Goal: Task Accomplishment & Management: Complete application form

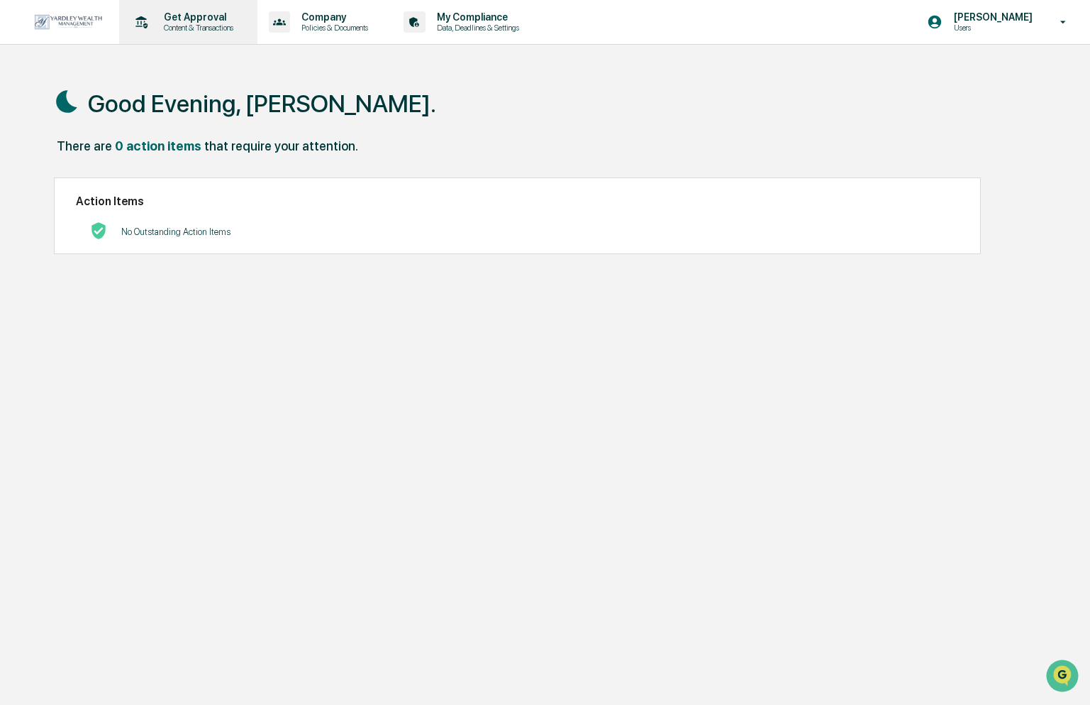
click at [204, 17] on p "Get Approval" at bounding box center [197, 16] width 88 height 11
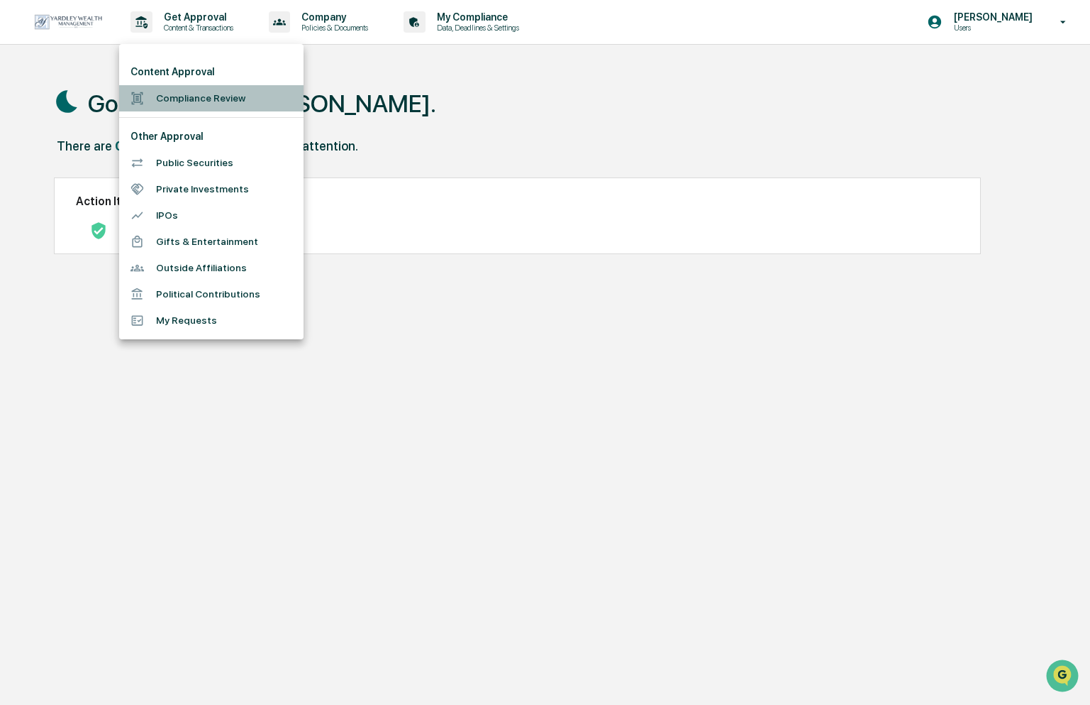
click at [192, 99] on li "Compliance Review" at bounding box center [211, 98] width 184 height 26
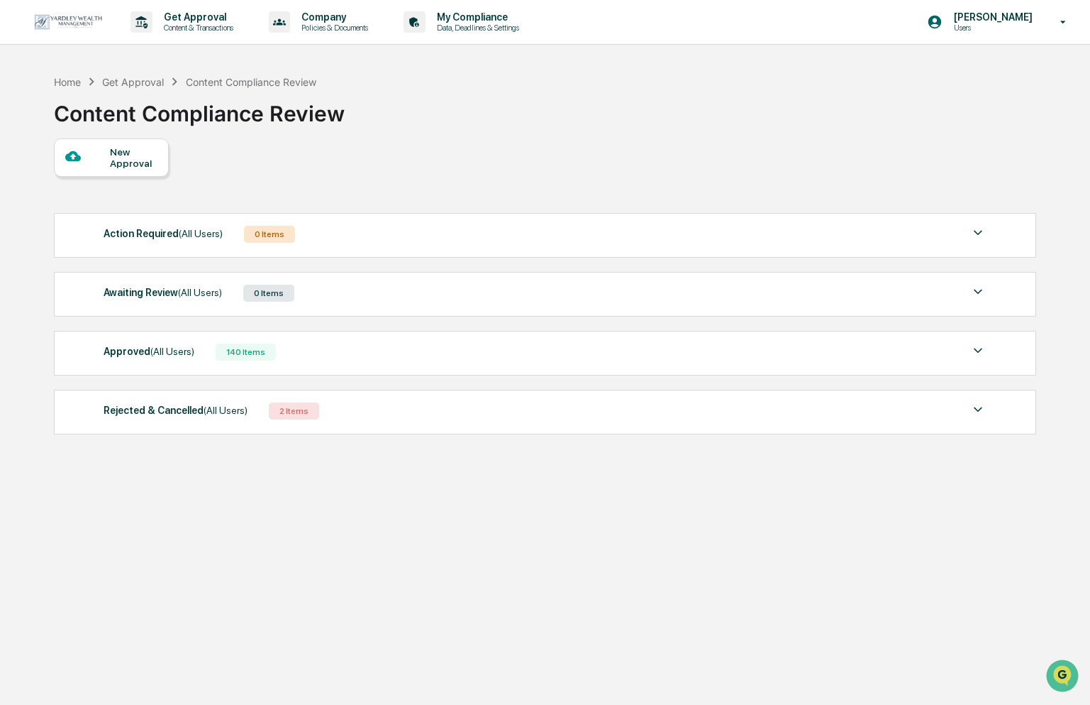
click at [143, 162] on div "New Approval" at bounding box center [134, 157] width 48 height 23
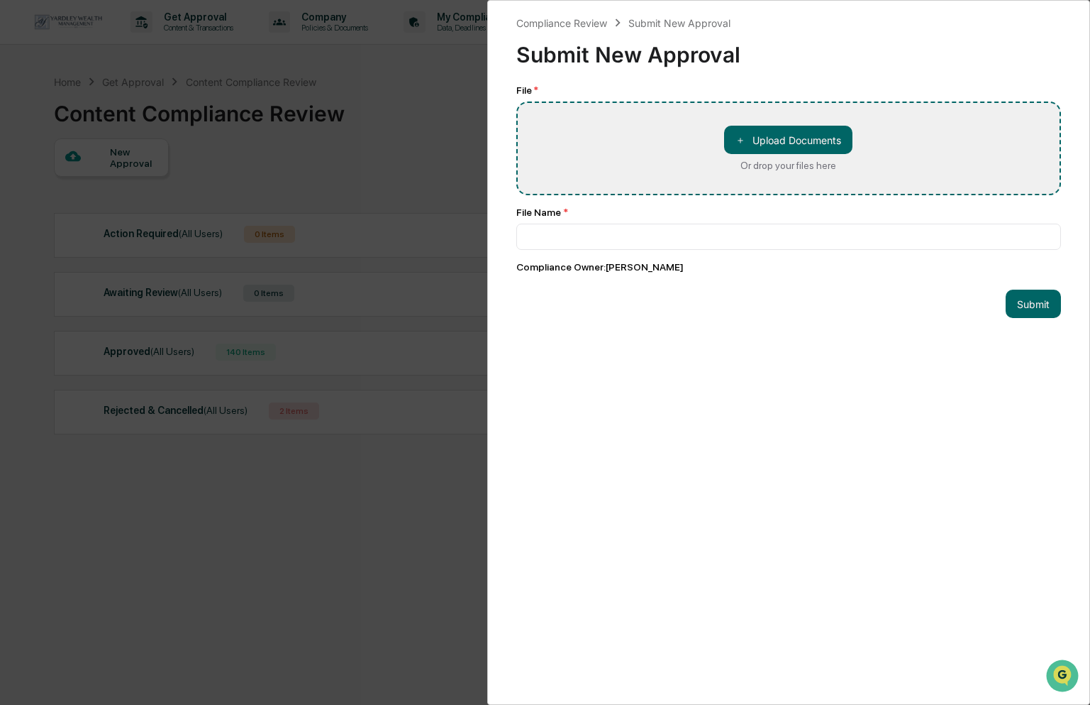
type input "**********"
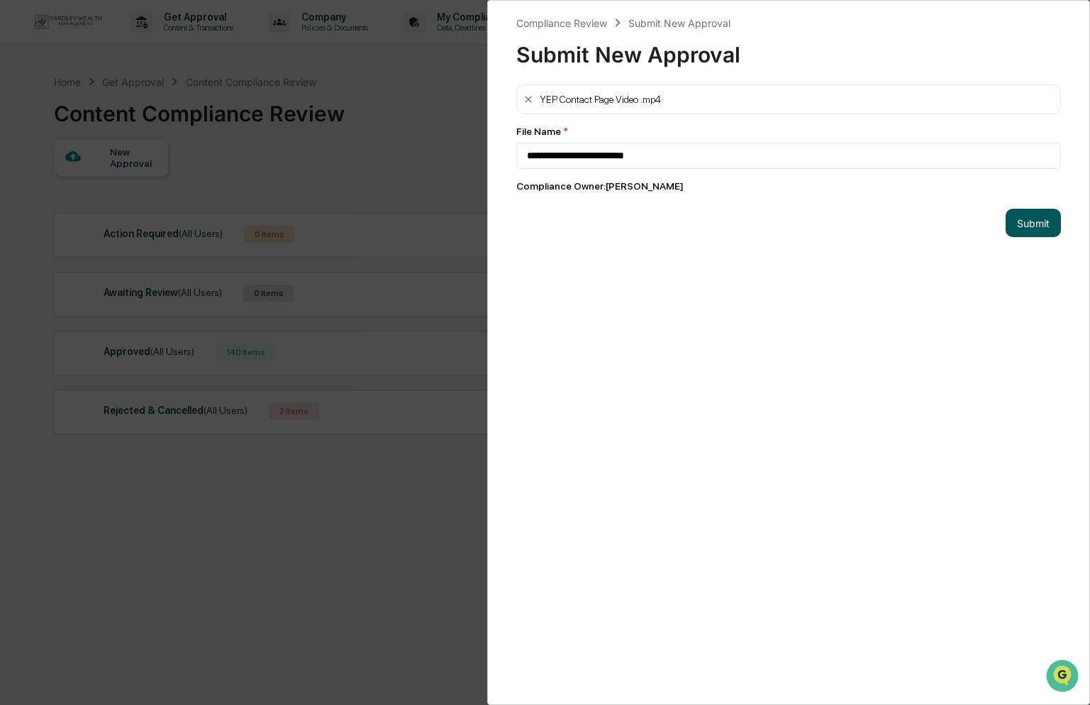
click at [1032, 225] on button "Submit" at bounding box center [1033, 223] width 55 height 28
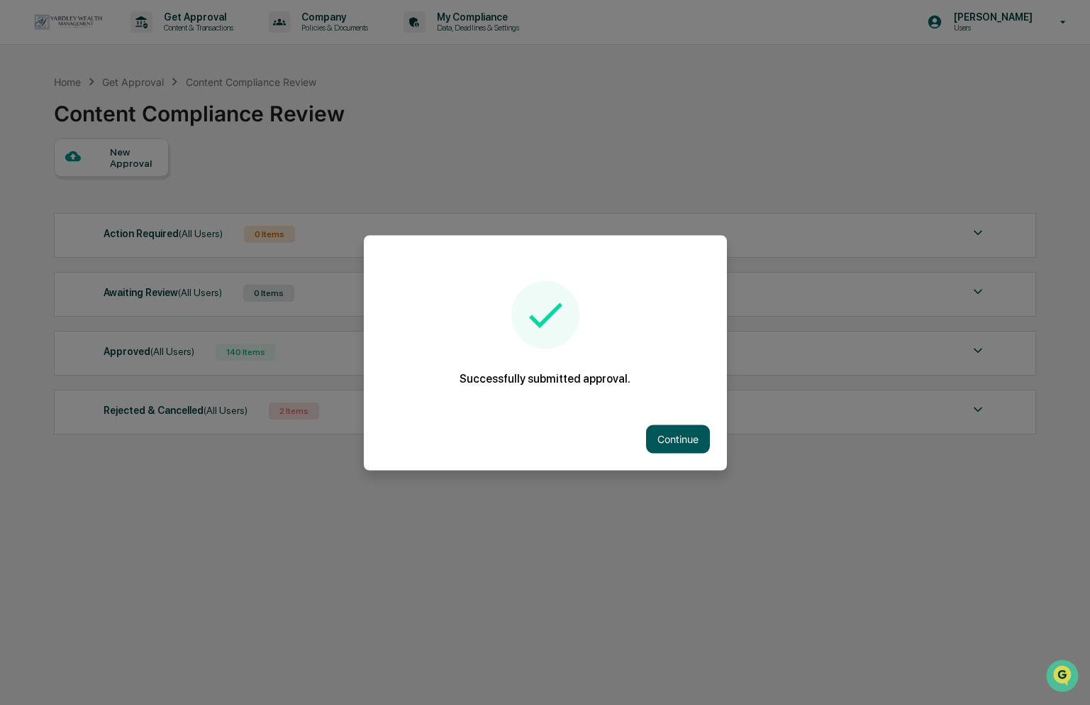
click at [685, 446] on button "Continue" at bounding box center [678, 438] width 64 height 28
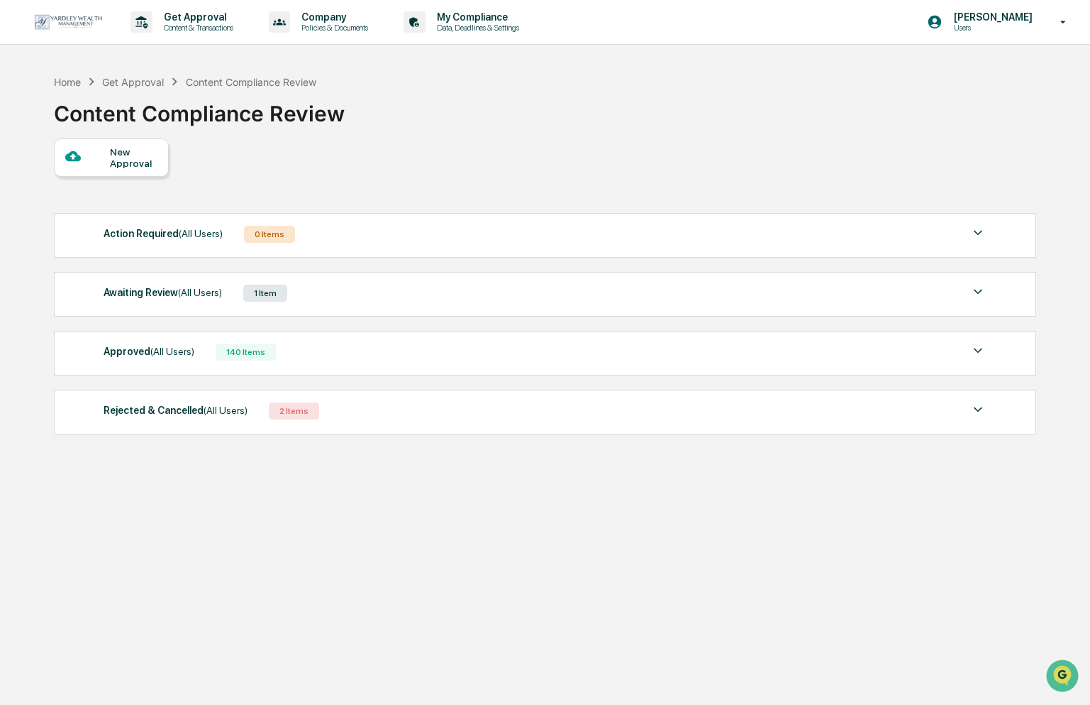
click at [304, 293] on div "Awaiting Review (All Users) 1 Item" at bounding box center [545, 293] width 883 height 20
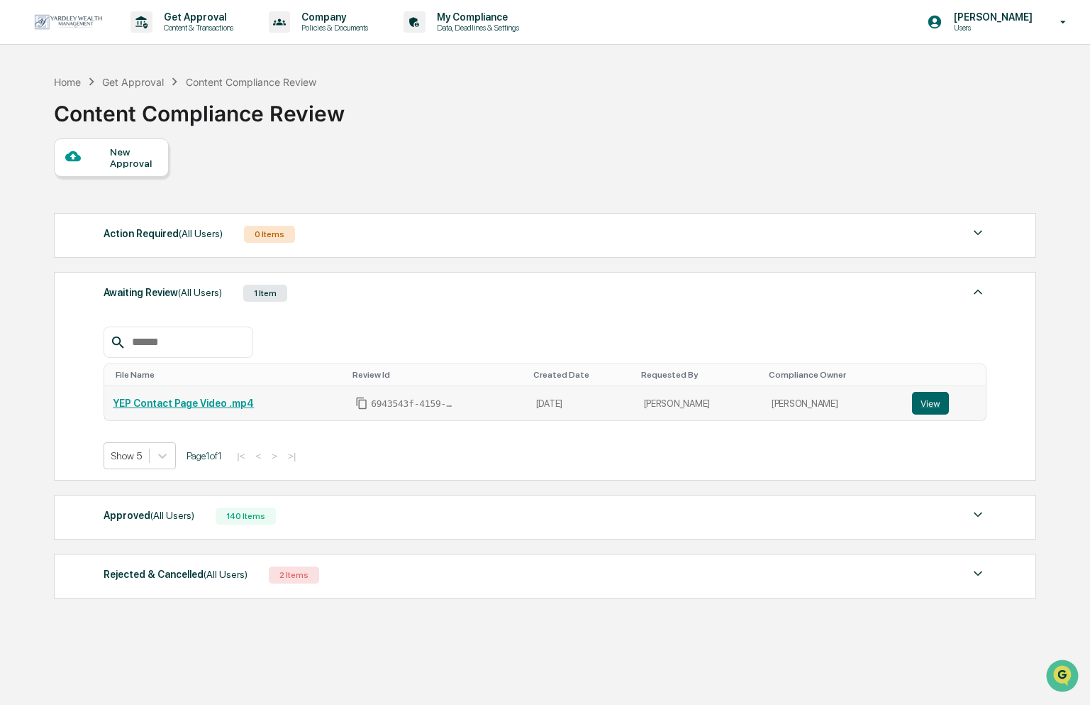
click at [225, 402] on link "YEP Contact Page Video .mp4" at bounding box center [183, 402] width 141 height 11
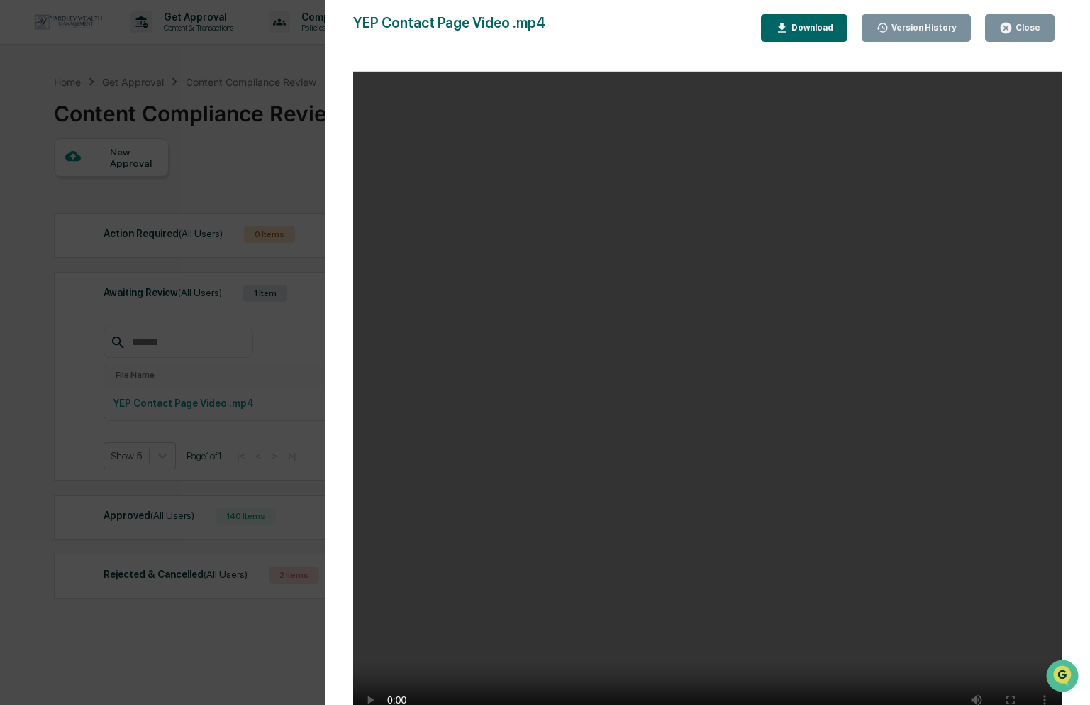
click at [238, 255] on div "Version History 08/17/2025, 10:28 PM Candice Blye YEP Contact Page Video .mp4 C…" at bounding box center [545, 352] width 1090 height 705
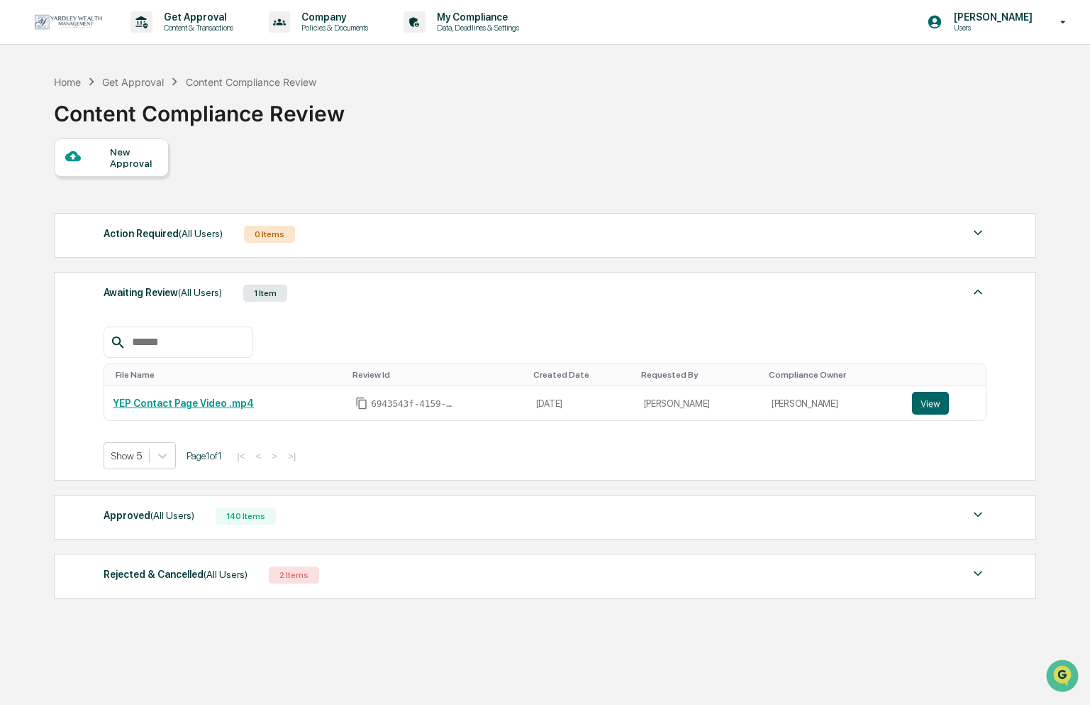
click at [144, 162] on div "New Approval" at bounding box center [134, 157] width 48 height 23
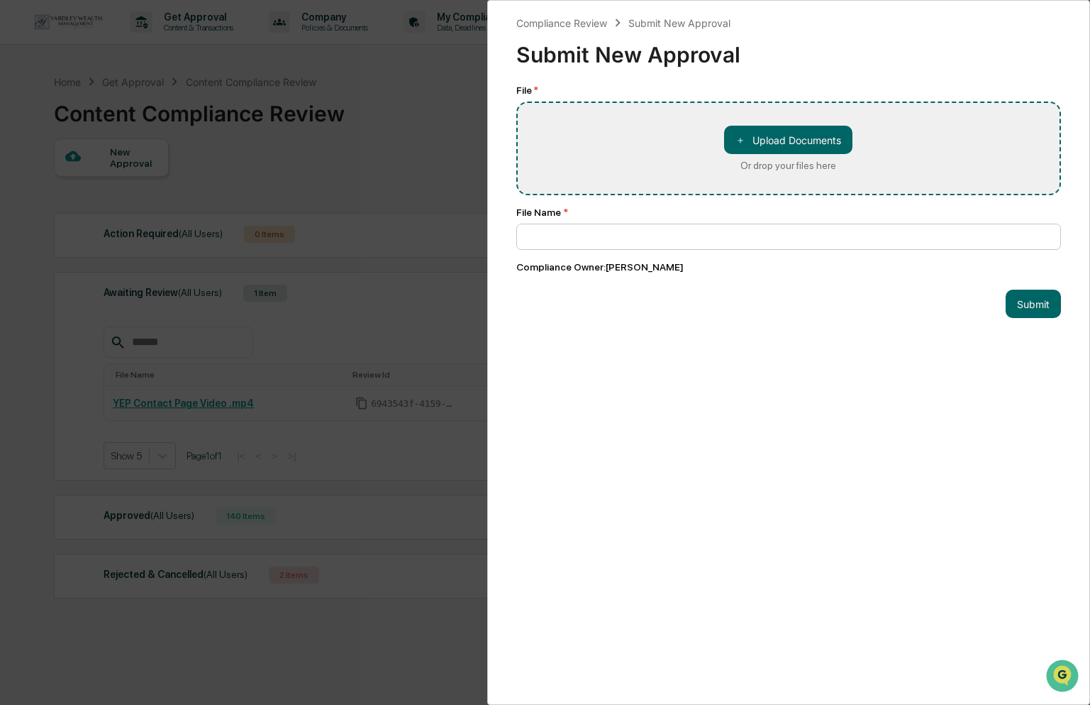
type input "**********"
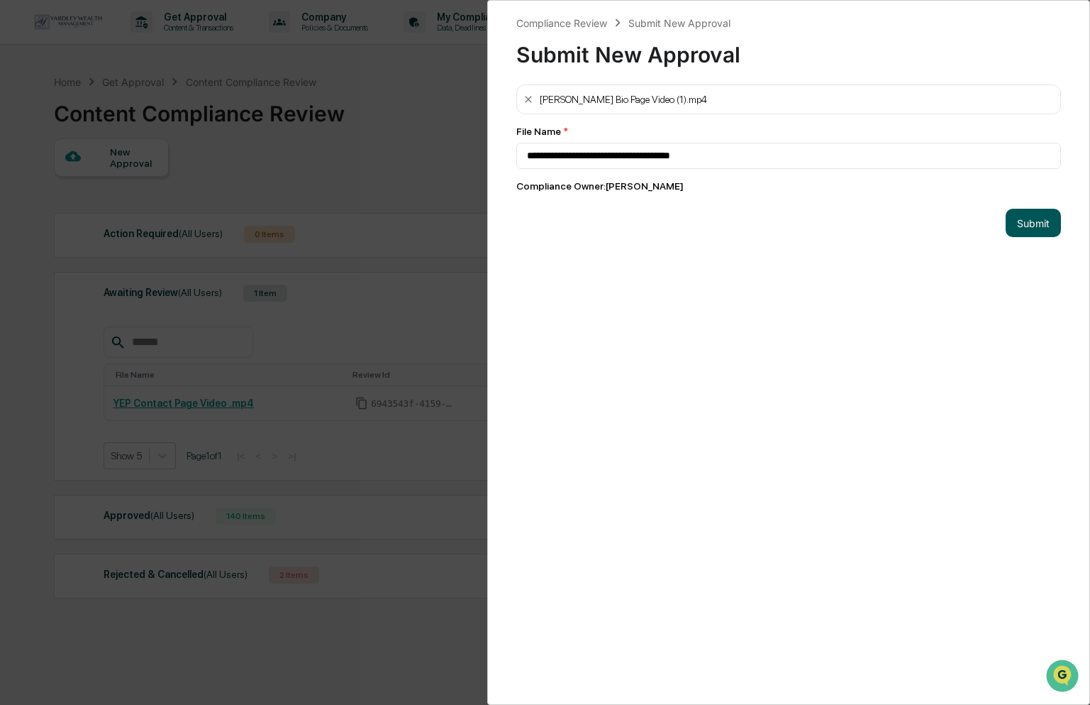
drag, startPoint x: 1032, startPoint y: 221, endPoint x: 1068, endPoint y: 239, distance: 40.6
click at [1032, 222] on button "Submit" at bounding box center [1033, 223] width 55 height 28
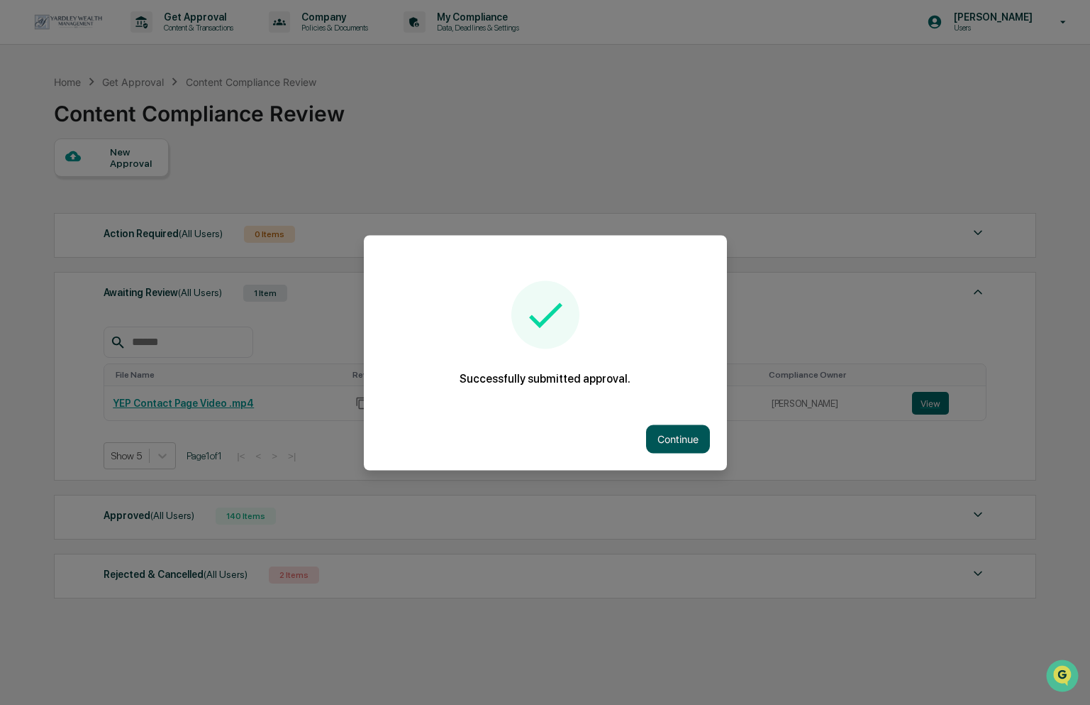
click at [670, 440] on button "Continue" at bounding box center [678, 438] width 64 height 28
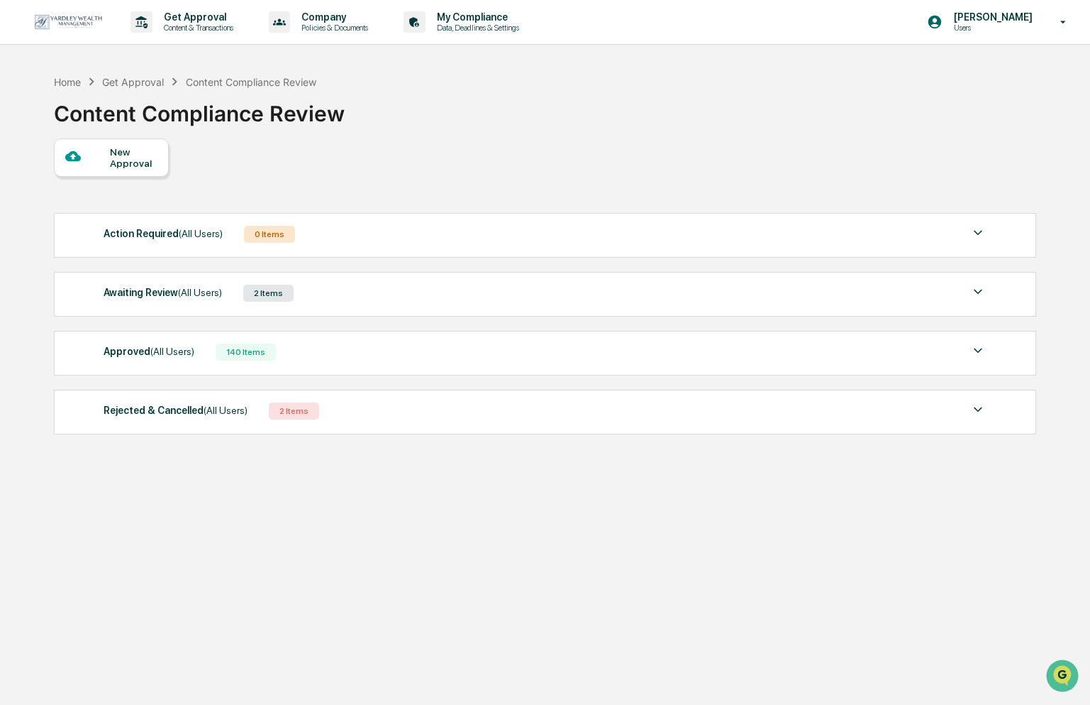
click at [118, 158] on div "New Approval" at bounding box center [134, 157] width 48 height 23
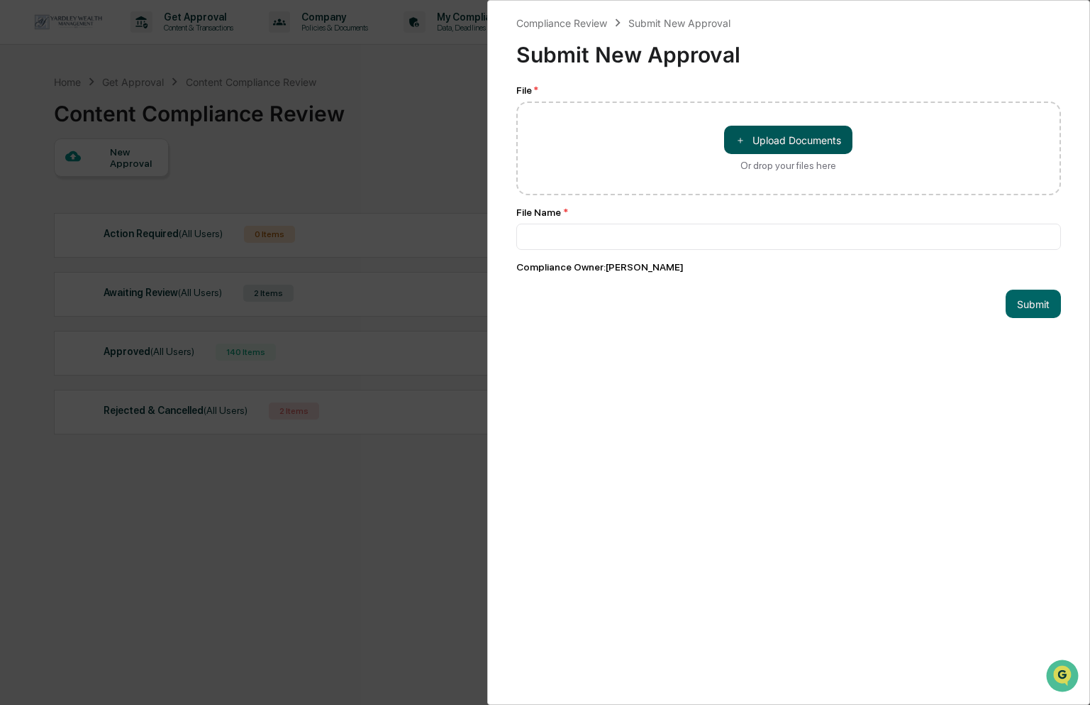
click at [763, 143] on button "＋ Upload Documents" at bounding box center [788, 140] width 128 height 28
type input "**********"
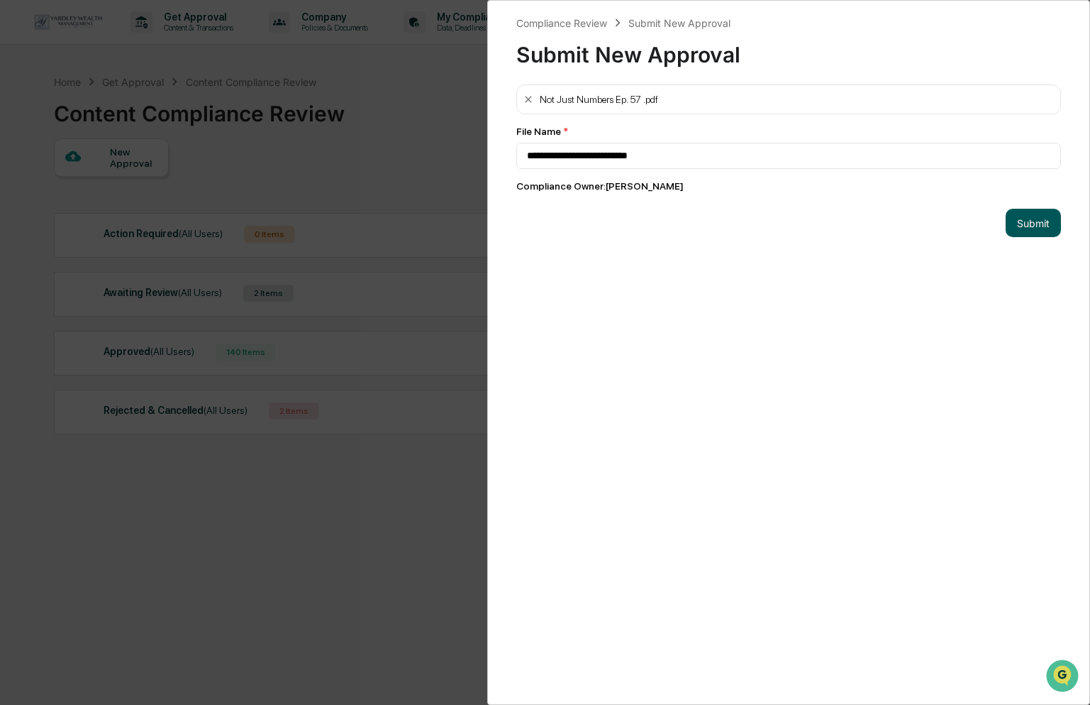
click at [1032, 221] on button "Submit" at bounding box center [1033, 223] width 55 height 28
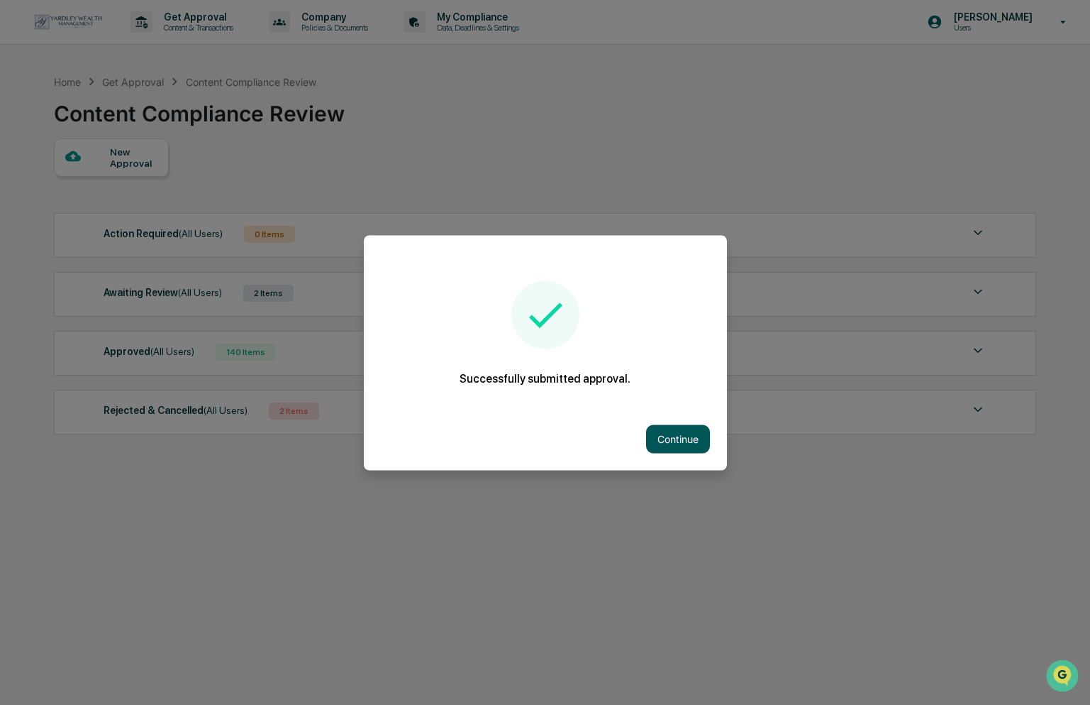
click at [675, 441] on button "Continue" at bounding box center [678, 438] width 64 height 28
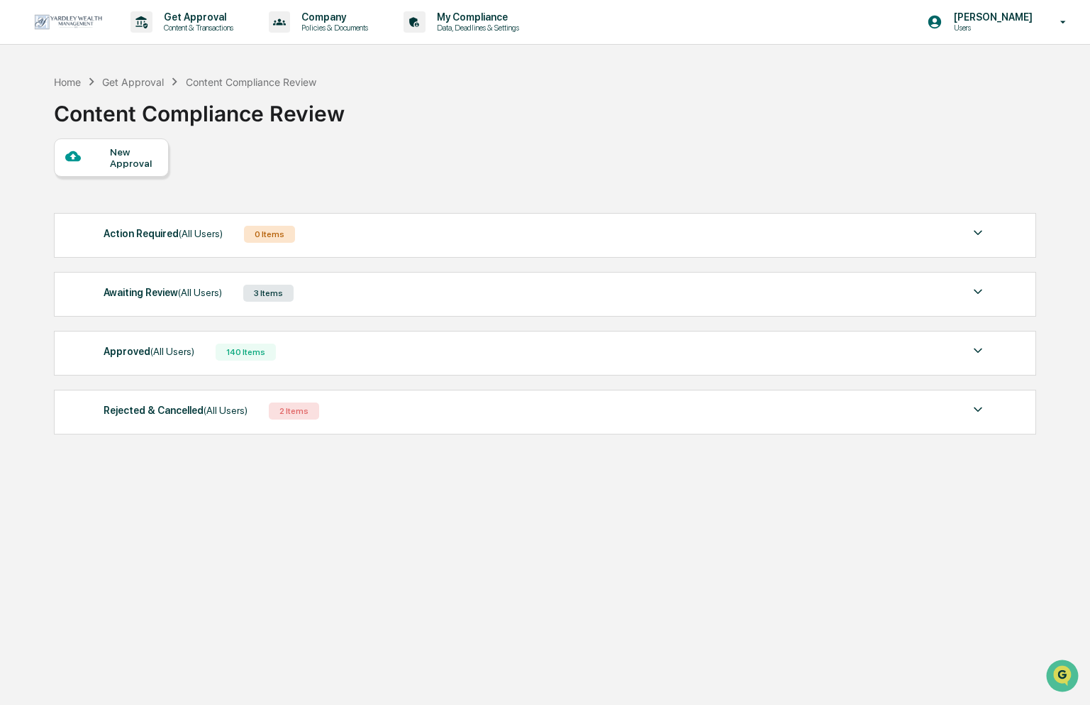
click at [349, 293] on div "Awaiting Review (All Users) 3 Items" at bounding box center [545, 293] width 883 height 20
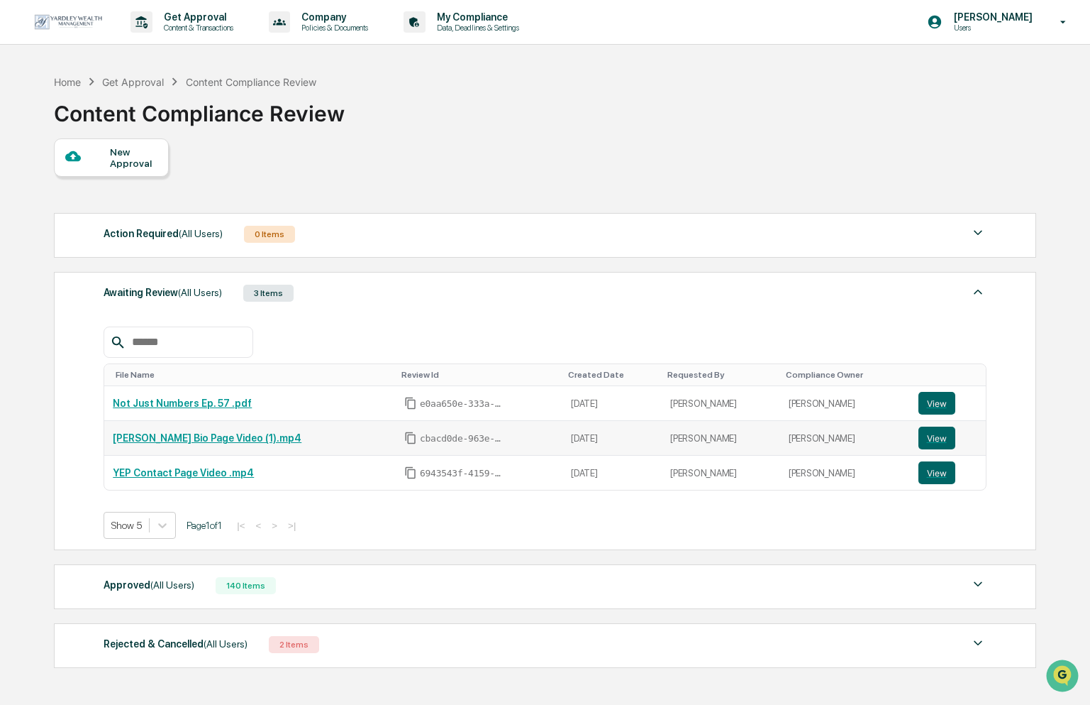
click at [310, 443] on div "[PERSON_NAME] Bio Page Video (1).mp4" at bounding box center [250, 437] width 275 height 11
click at [929, 441] on button "View" at bounding box center [937, 437] width 37 height 23
